Goal: Navigation & Orientation: Go to known website

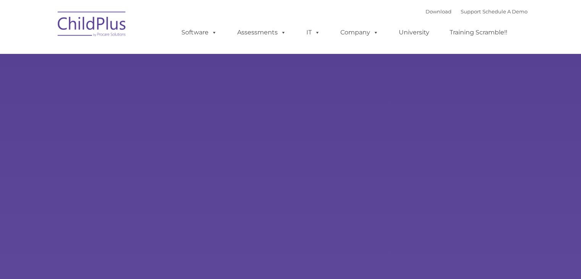
select select "MEDIUM"
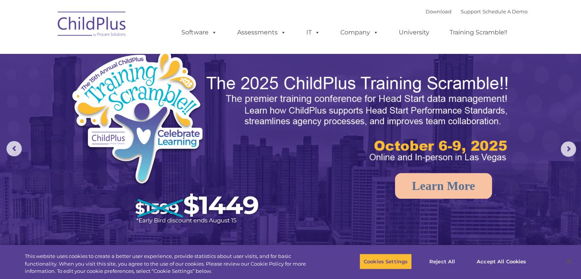
click at [107, 31] on img at bounding box center [92, 25] width 76 height 38
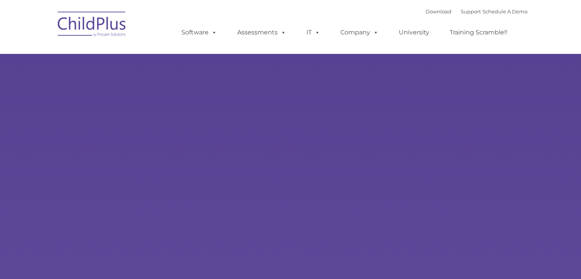
select select "MEDIUM"
